Goal: Task Accomplishment & Management: Complete application form

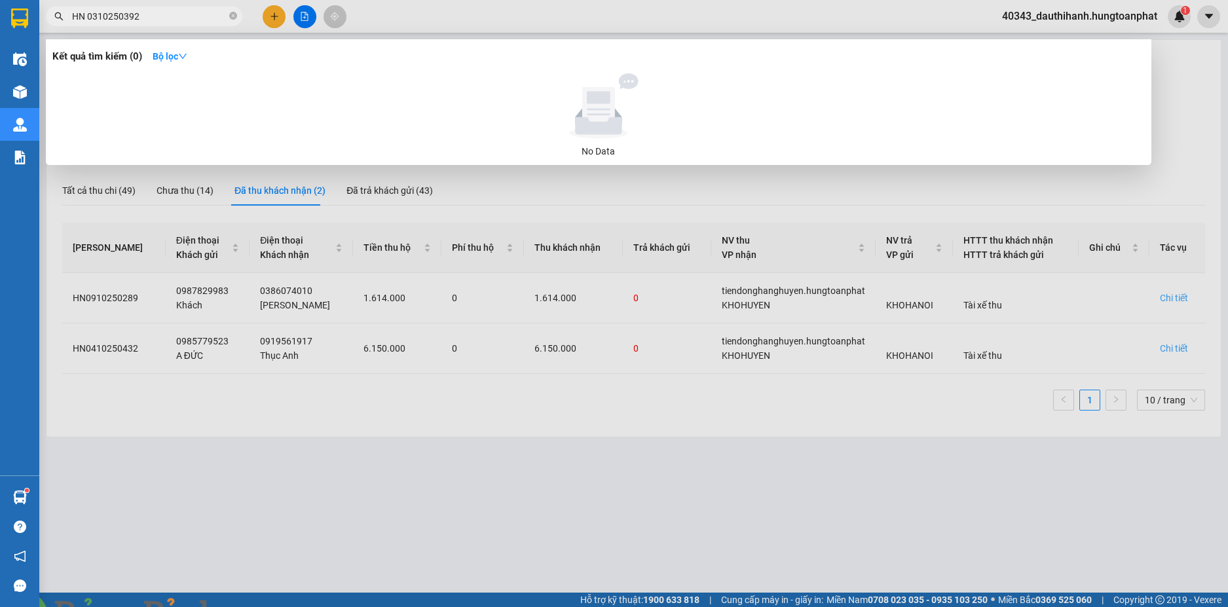
click at [88, 16] on input "HN 0310250392" at bounding box center [149, 16] width 155 height 14
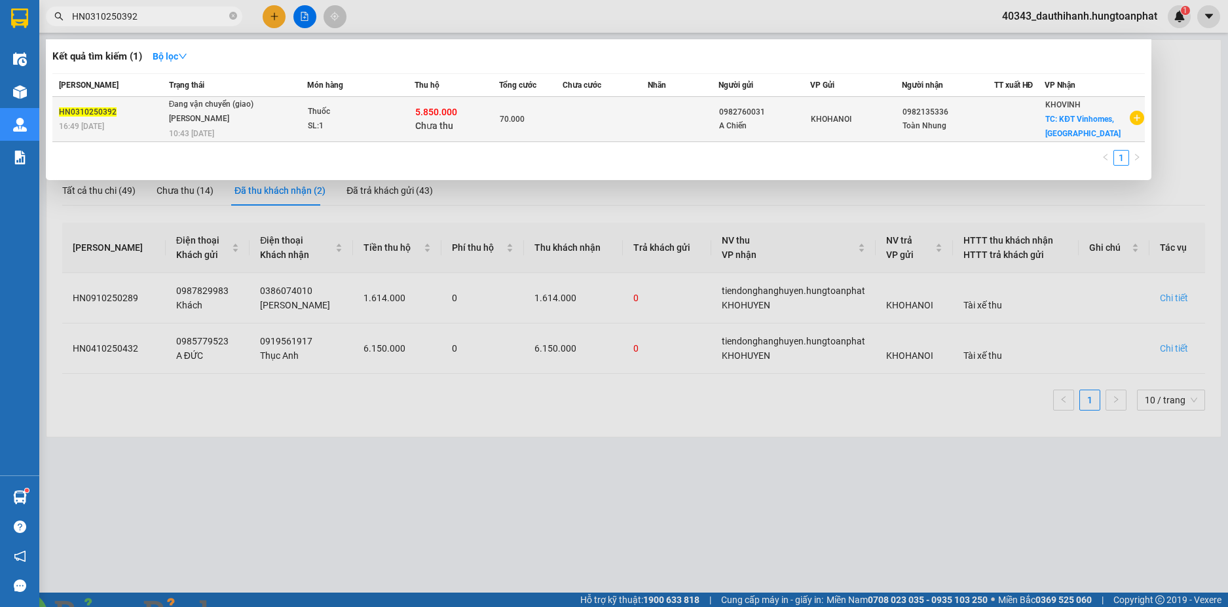
type input "HN0310250392"
click at [374, 113] on div "Thuốc" at bounding box center [357, 112] width 98 height 14
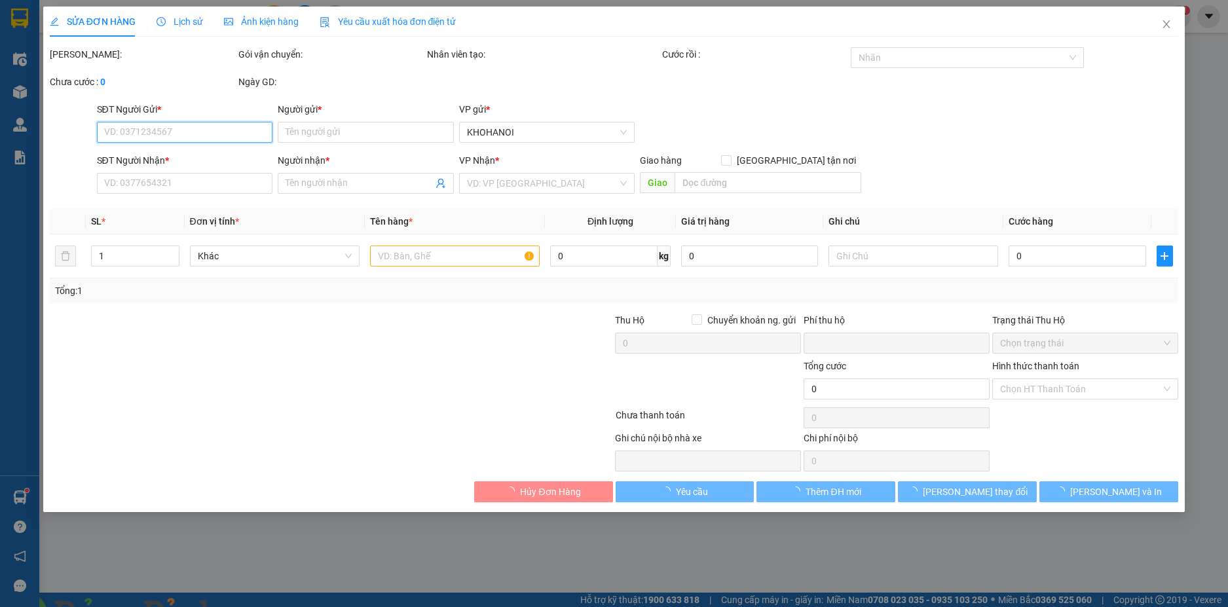
type input "0982760031"
type input "A Chiến"
type input "0982135336"
type input "Toàn Nhung"
checkbox input "true"
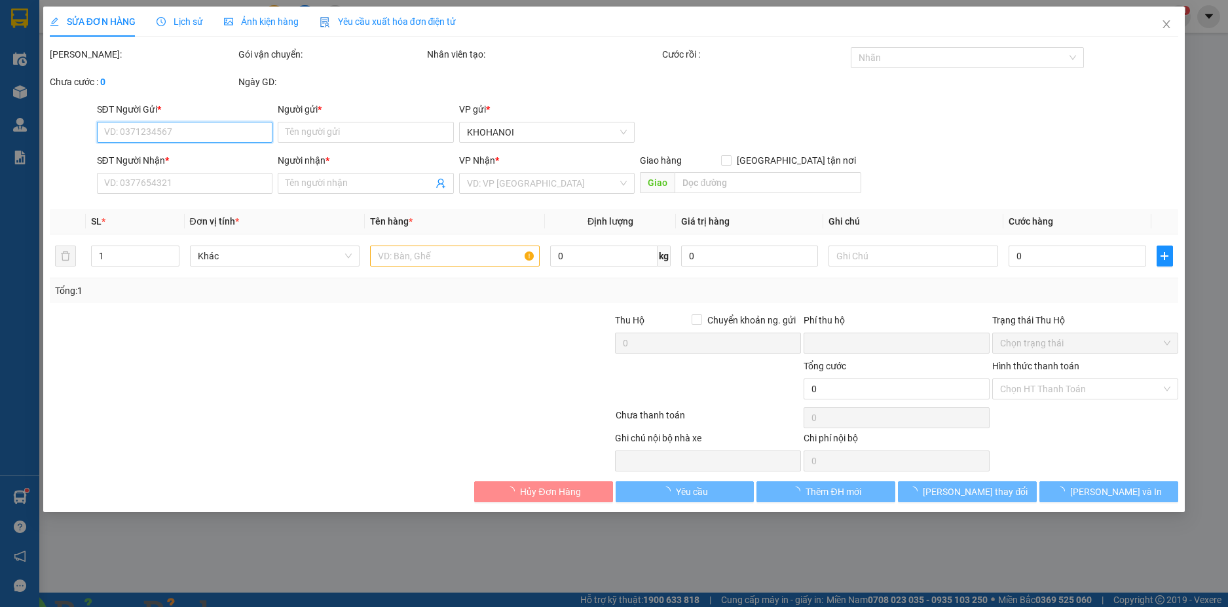
type input "KĐT Vinhomes, [GEOGRAPHIC_DATA]"
type input "70.000"
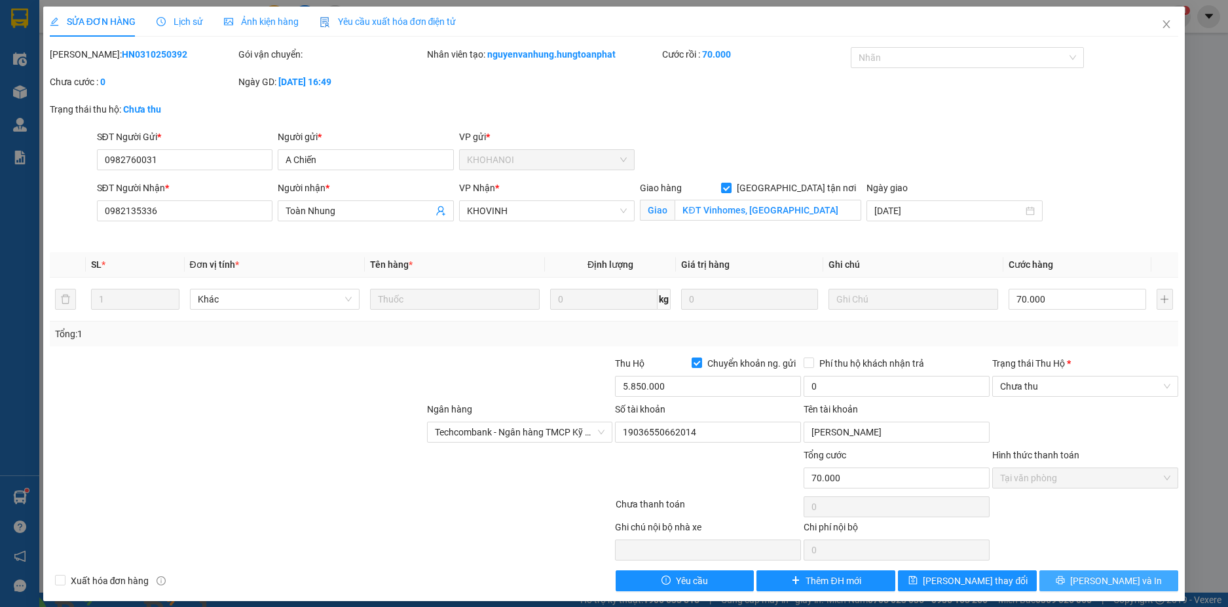
click at [1114, 578] on span "[PERSON_NAME] và In" at bounding box center [1116, 581] width 92 height 14
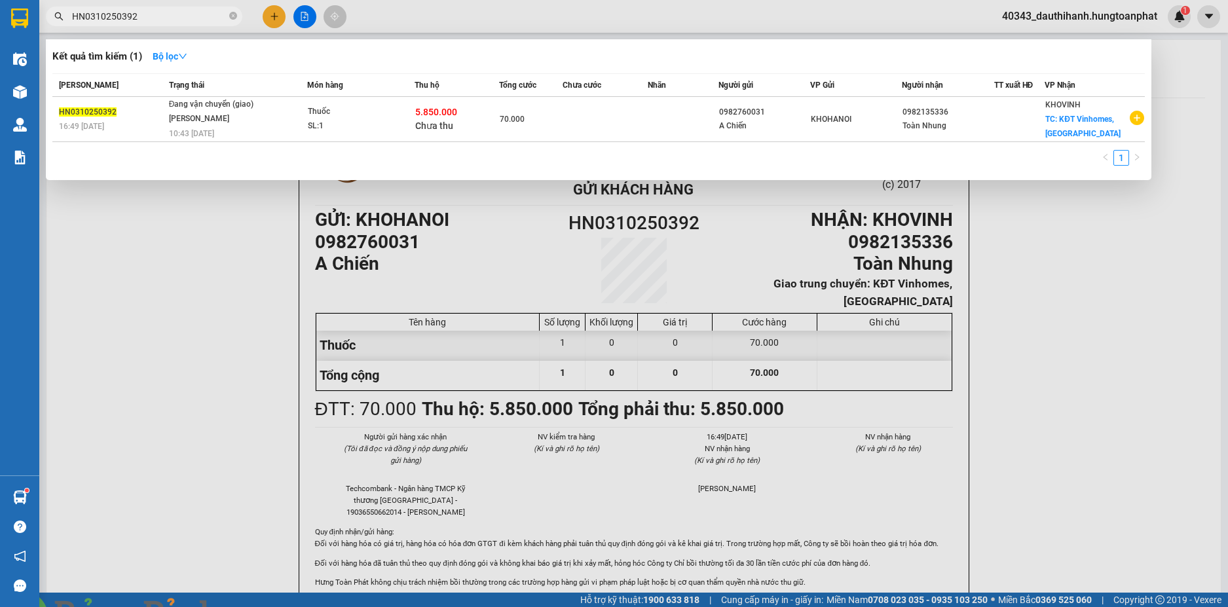
drag, startPoint x: 156, startPoint y: 17, endPoint x: 48, endPoint y: -3, distance: 109.3
click at [48, 0] on html "Kết quả tìm kiếm ( 1 ) Bộ lọc Mã ĐH Trạng thái Món hàng Thu hộ Tổng cước Chưa c…" at bounding box center [614, 303] width 1228 height 607
paste input "410"
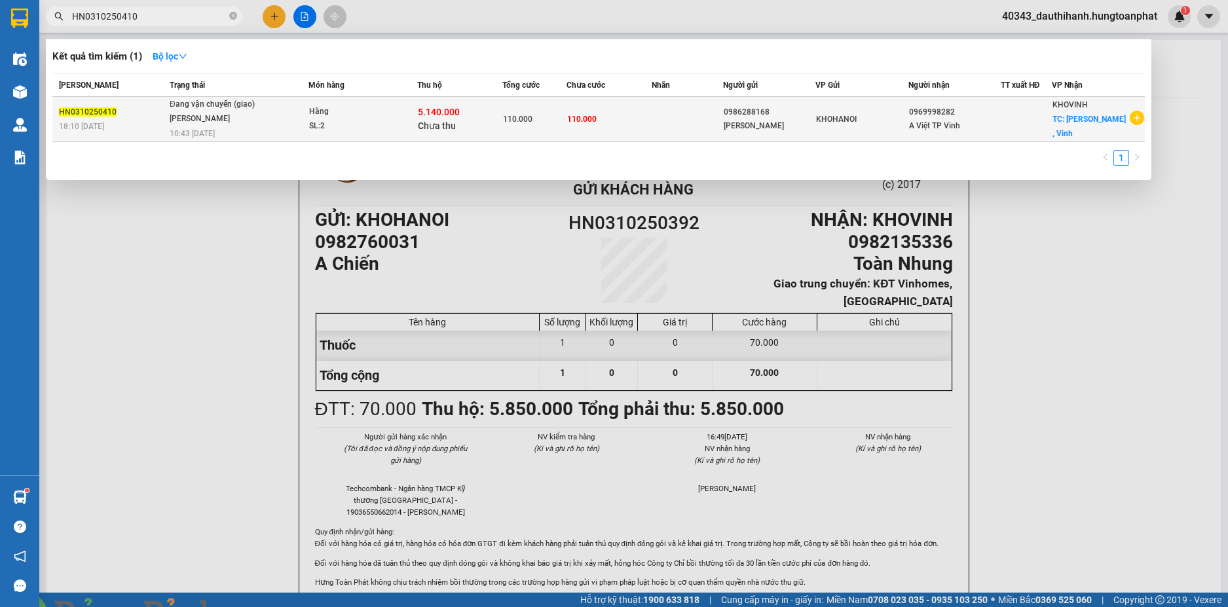
type input "HN0310250410"
click at [278, 119] on span "Đang vận chuyển (giao) [PERSON_NAME] 10:43 [DATE]" at bounding box center [239, 118] width 138 height 40
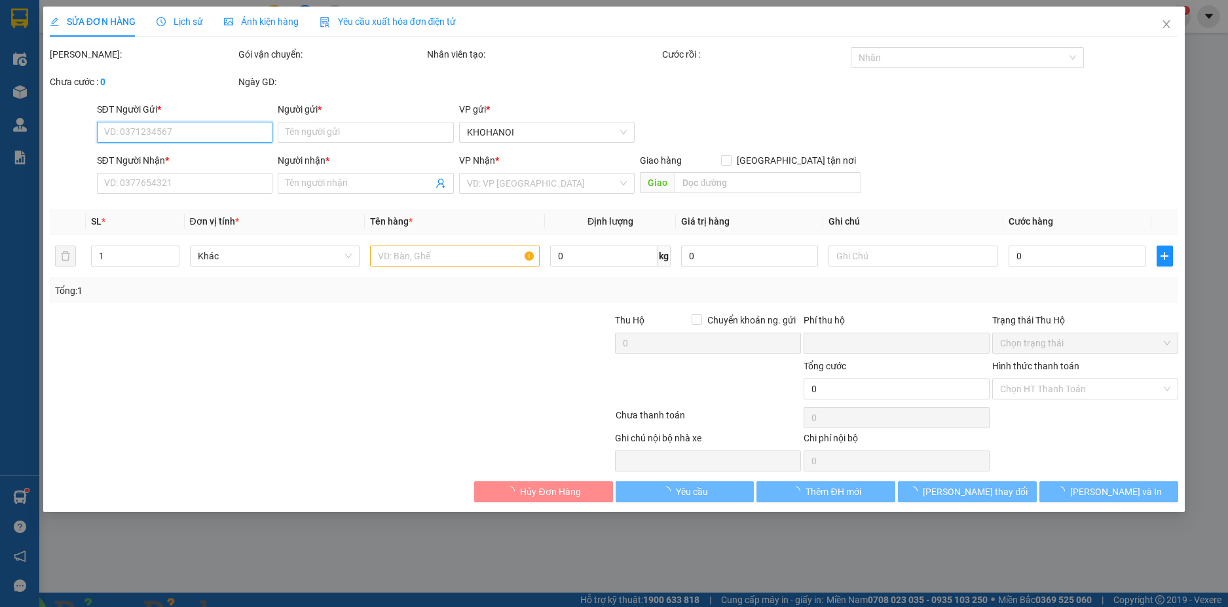
type input "0986288168"
type input "[PERSON_NAME]"
type input "0969998282"
type input "A Việt TP Vinh"
checkbox input "true"
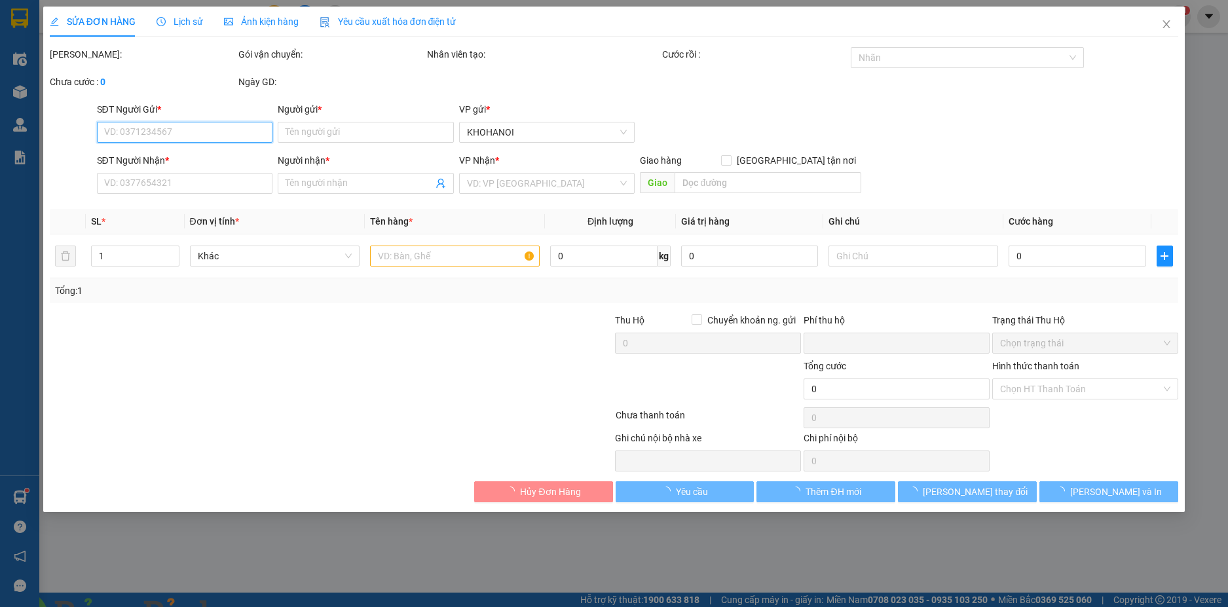
type input "Quán Bàu , Vinh"
type input "110.000"
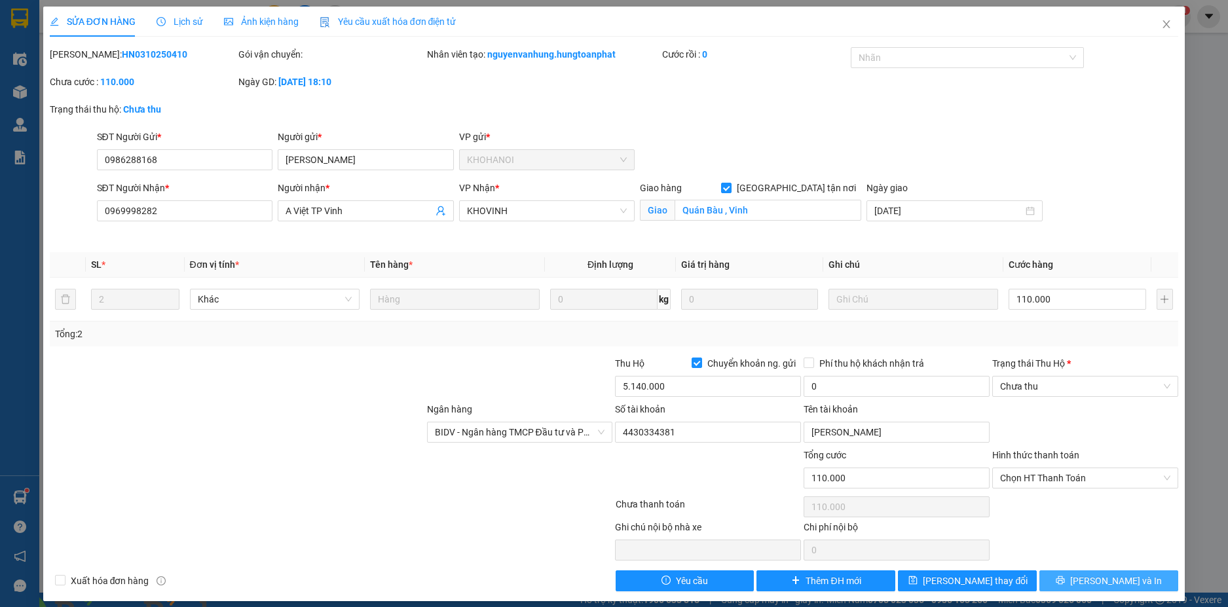
drag, startPoint x: 1125, startPoint y: 584, endPoint x: 1094, endPoint y: 580, distance: 31.8
click at [1125, 584] on button "[PERSON_NAME] và In" at bounding box center [1109, 581] width 139 height 21
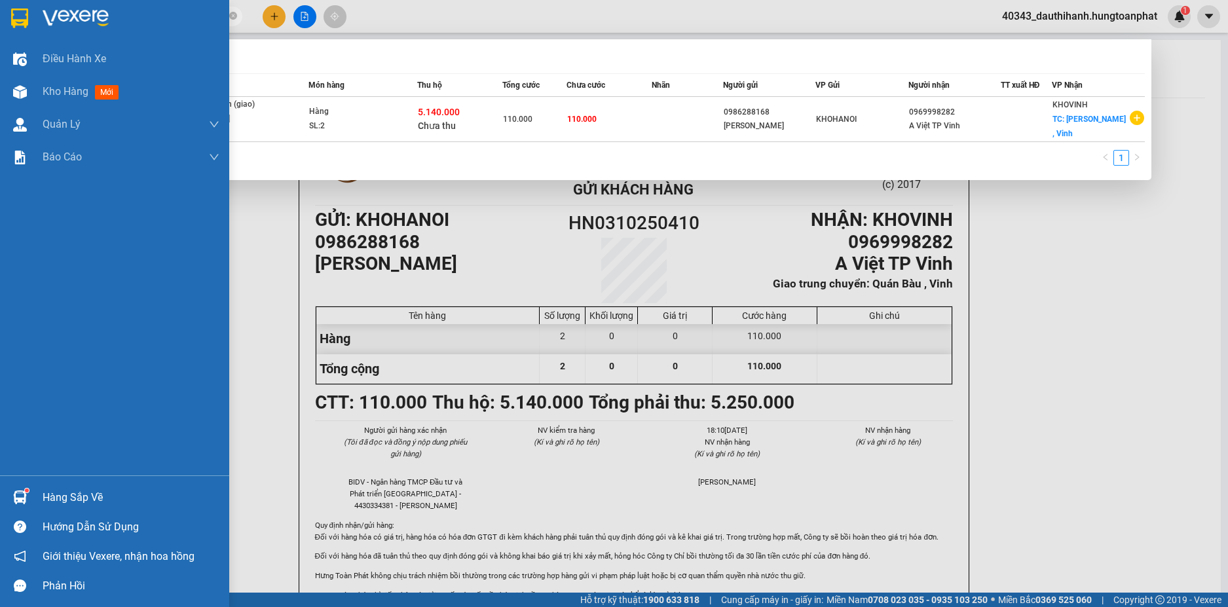
drag, startPoint x: 170, startPoint y: 12, endPoint x: 0, endPoint y: 11, distance: 169.7
click at [0, 11] on section "Kết quả tìm kiếm ( 1 ) Bộ lọc Mã ĐH Trạng thái Món hàng Thu hộ Tổng cước Chưa c…" at bounding box center [614, 303] width 1228 height 607
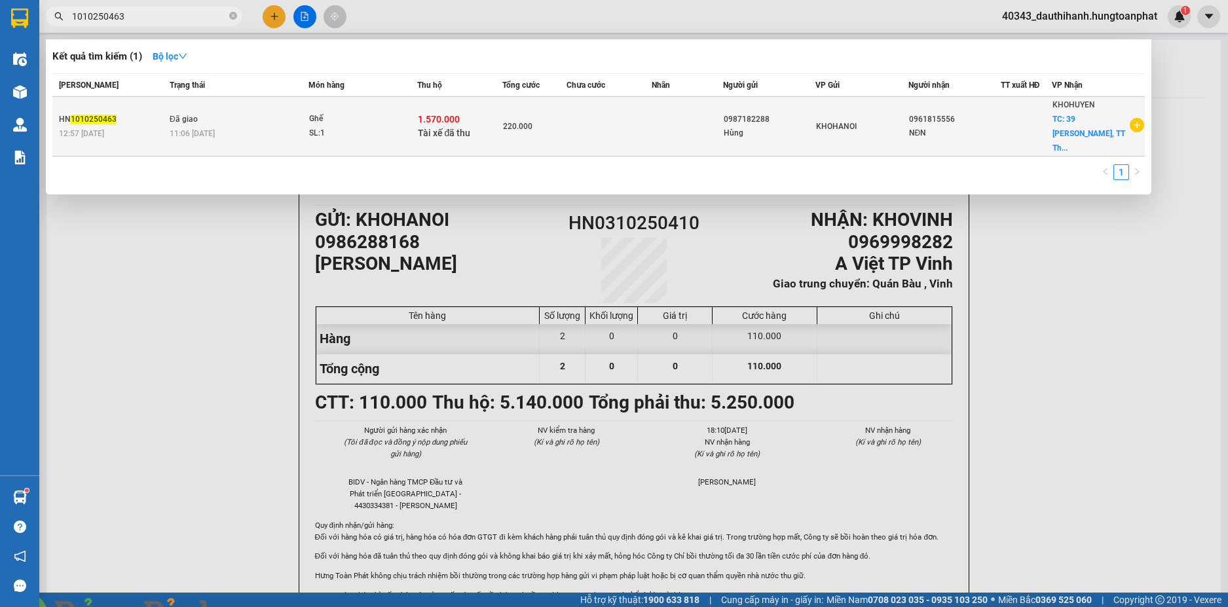
type input "1010250463"
click at [406, 128] on div "SL: 1" at bounding box center [358, 133] width 98 height 14
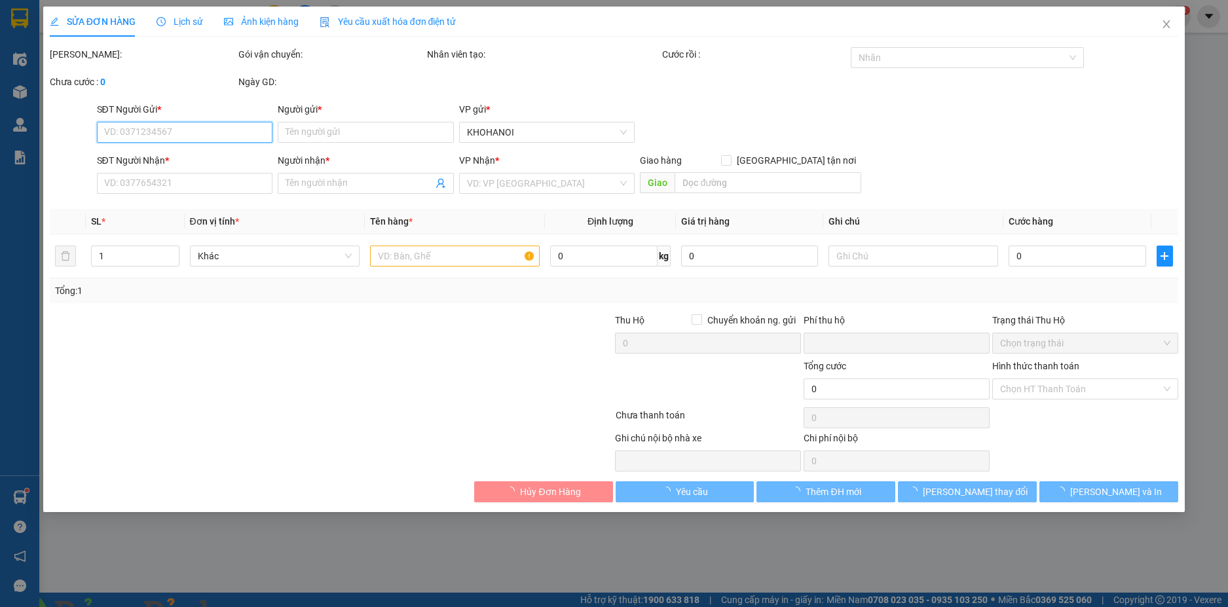
type input "0987182288"
type input "Hùng"
type input "0961815556"
type input "NĐN"
checkbox input "true"
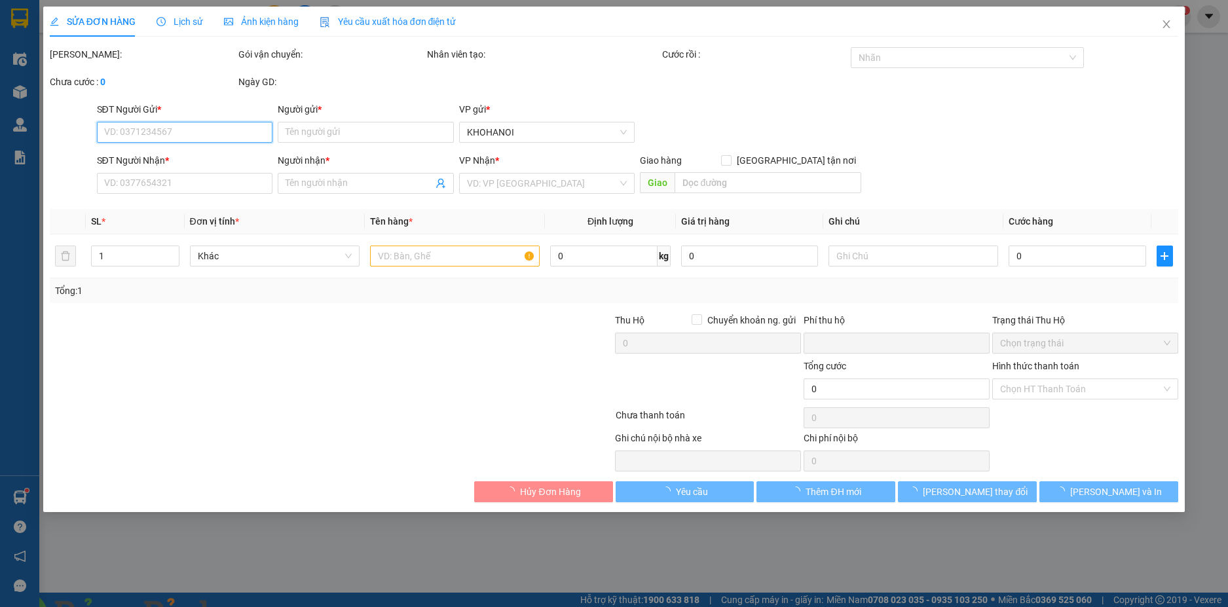
type input "39 [PERSON_NAME], [PERSON_NAME], Na"
checkbox input "true"
type input "1.570.000"
type input "0"
type input "220.000"
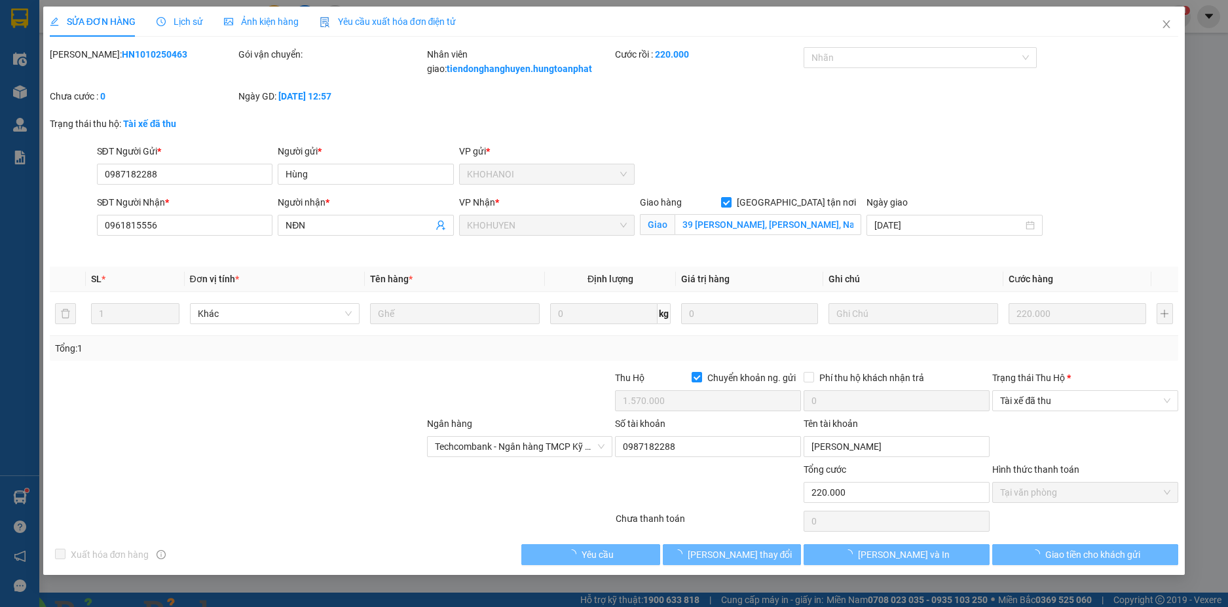
click at [174, 18] on span "Lịch sử" at bounding box center [180, 21] width 47 height 10
